Goal: Transaction & Acquisition: Purchase product/service

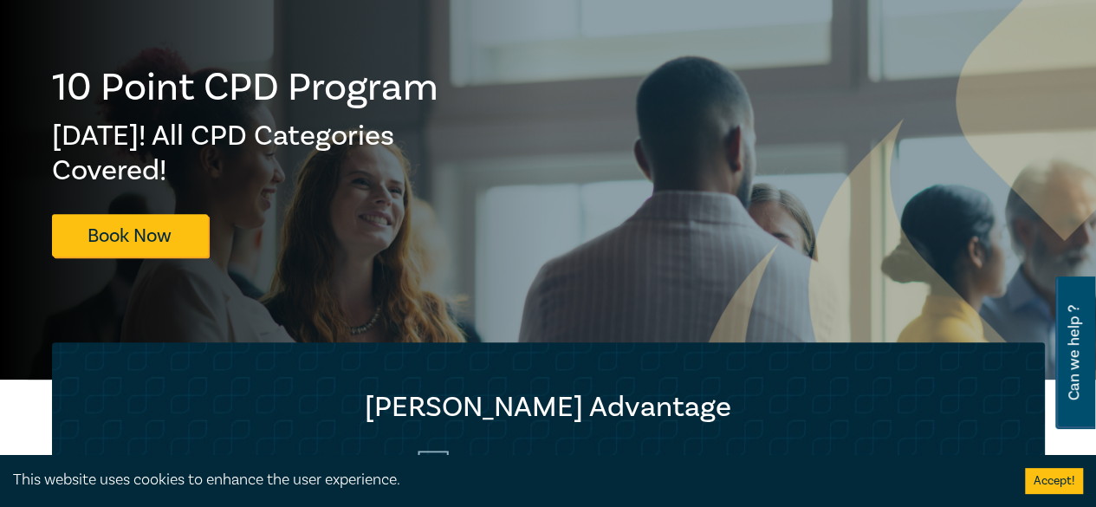
scroll to position [196, 0]
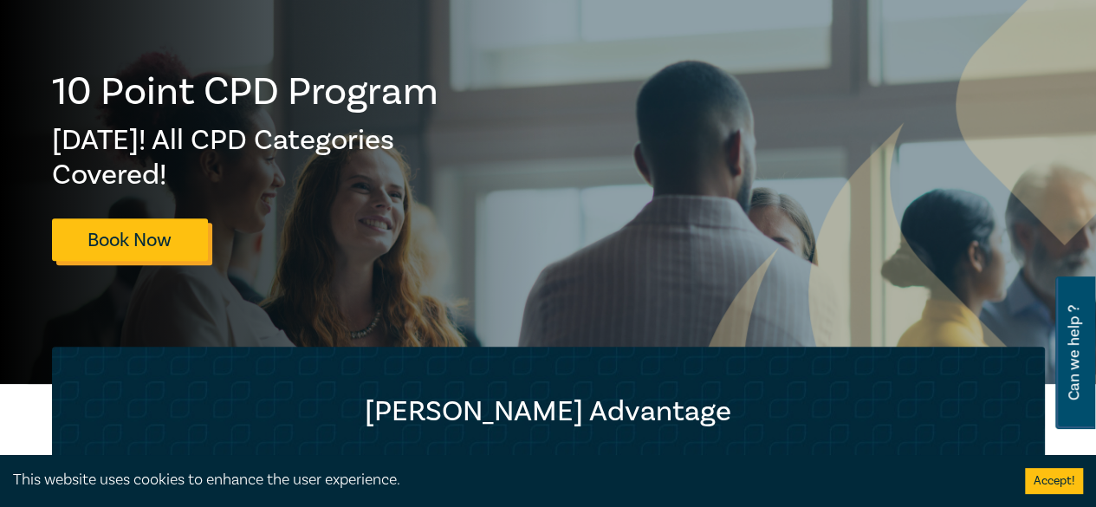
click at [129, 241] on link "Book Now" at bounding box center [130, 239] width 156 height 42
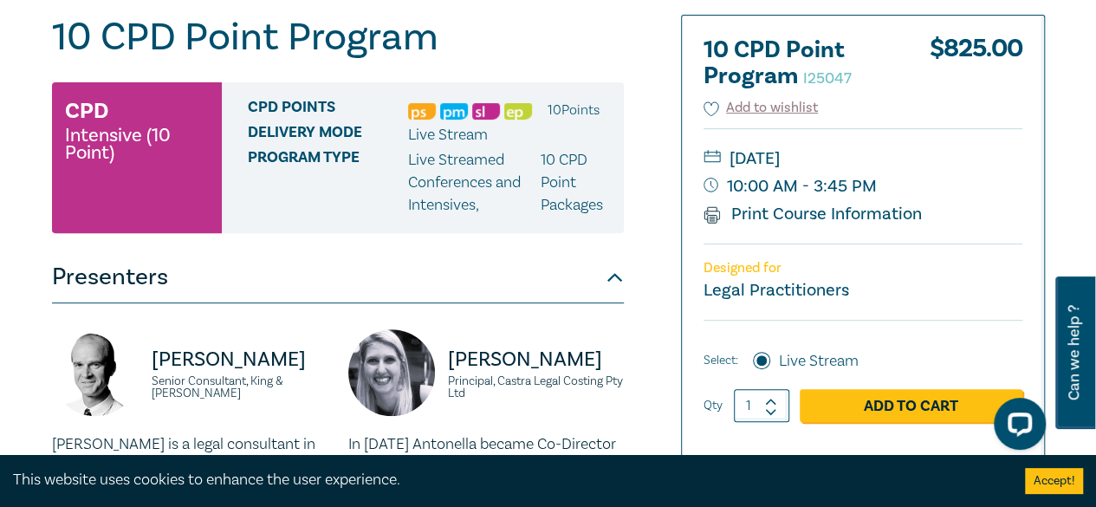
scroll to position [189, 0]
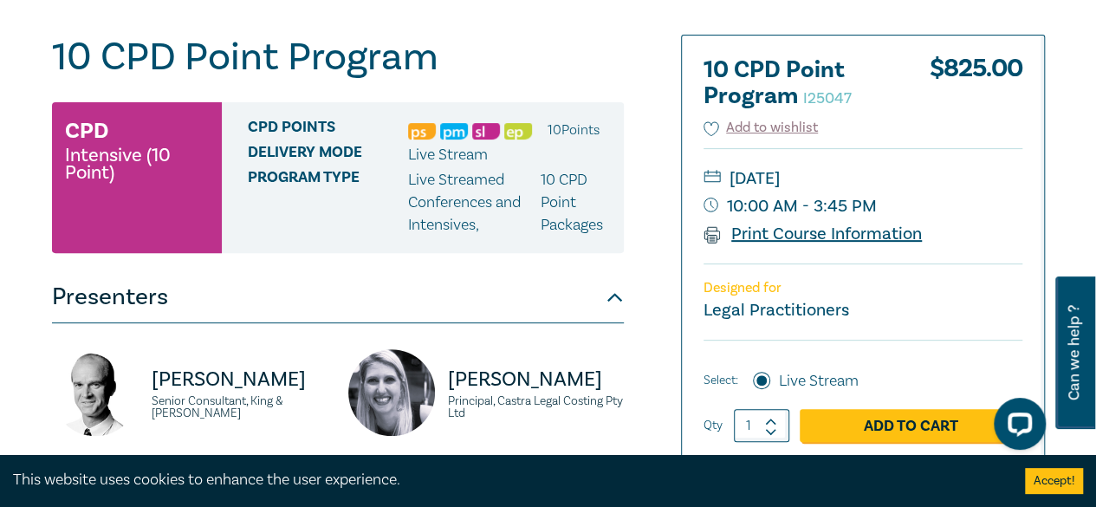
click at [816, 231] on link "Print Course Information" at bounding box center [812, 234] width 219 height 23
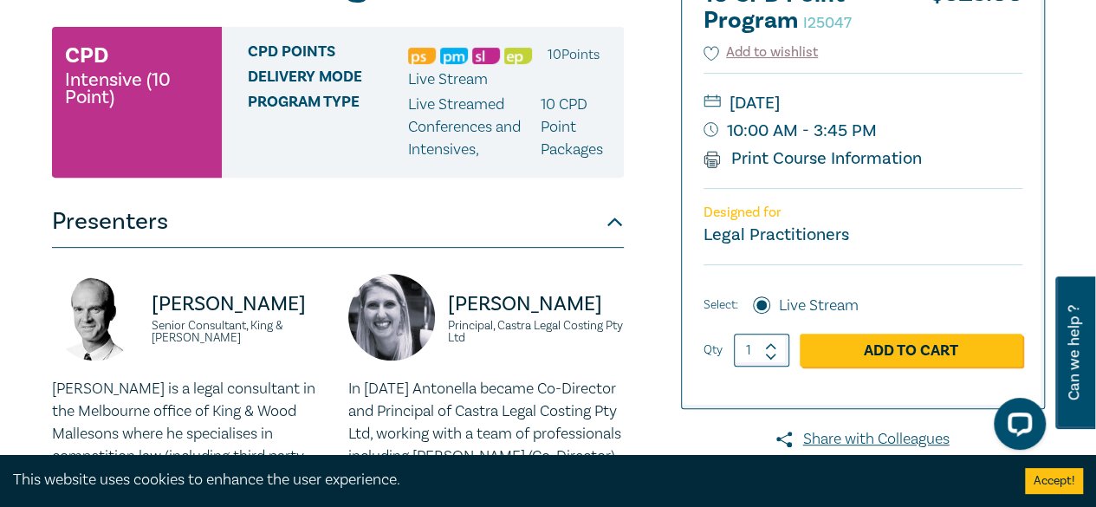
scroll to position [0, 0]
